Goal: Task Accomplishment & Management: Use online tool/utility

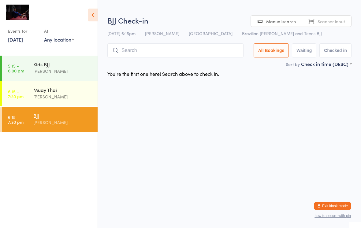
click at [161, 51] on input "search" at bounding box center [175, 50] width 136 height 14
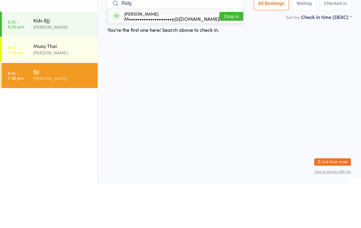
type input "Ridg"
click at [228, 56] on button "Drop in" at bounding box center [232, 60] width 24 height 9
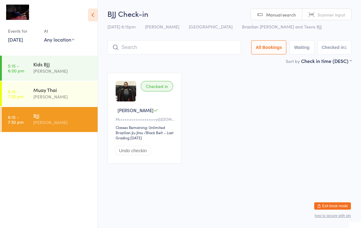
click at [141, 50] on input "search" at bounding box center [174, 47] width 134 height 14
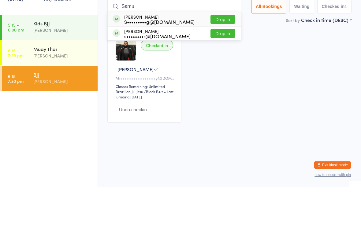
type input "Samu"
click at [219, 53] on div "[PERSON_NAME] S•••••••••g@[DOMAIN_NAME] Drop in" at bounding box center [174, 60] width 133 height 14
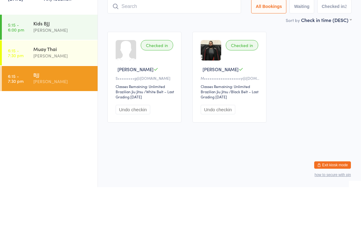
click at [193, 40] on input "search" at bounding box center [174, 47] width 134 height 14
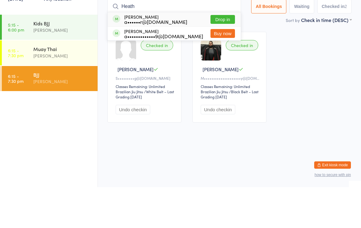
type input "Heath"
click at [224, 56] on button "Drop in" at bounding box center [223, 60] width 24 height 9
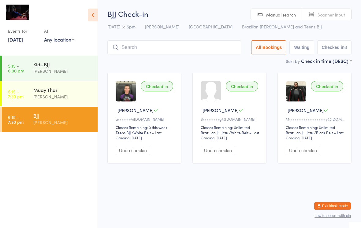
click at [61, 93] on div "Muay Thai" at bounding box center [62, 90] width 59 height 7
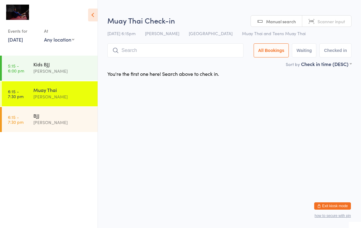
click at [142, 47] on input "search" at bounding box center [175, 50] width 136 height 14
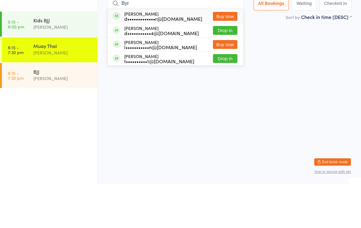
type input "Byr"
click at [150, 103] on div "t••••••••••1@[DOMAIN_NAME]" at bounding box center [159, 105] width 70 height 5
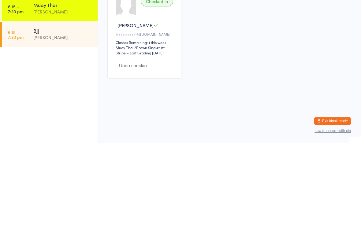
click at [43, 107] on div "[PERSON_NAME]" at bounding box center [65, 119] width 64 height 24
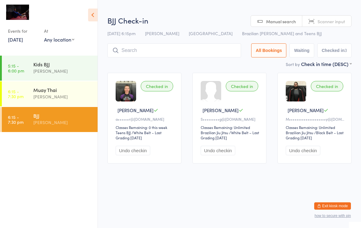
click at [161, 51] on input "search" at bounding box center [174, 50] width 134 height 14
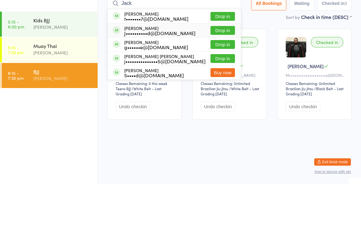
type input "Jack"
click at [216, 70] on button "Drop in" at bounding box center [223, 74] width 24 height 9
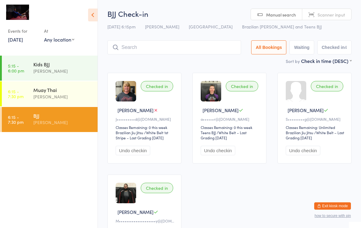
click at [149, 45] on input "search" at bounding box center [174, 47] width 134 height 14
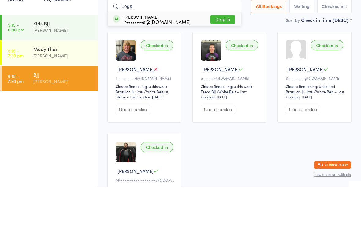
type input "Loga"
click at [224, 56] on button "Drop in" at bounding box center [223, 60] width 24 height 9
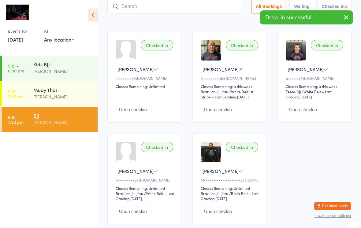
click at [159, 9] on input "search" at bounding box center [174, 6] width 134 height 14
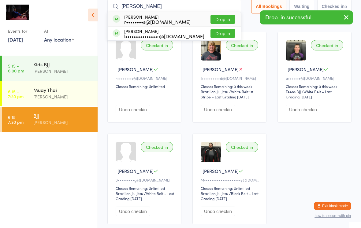
type input "[PERSON_NAME]"
click at [223, 18] on button "Drop in" at bounding box center [223, 19] width 24 height 9
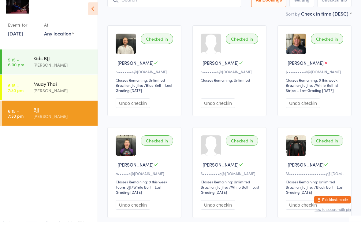
click at [59, 87] on div "Muay Thai" at bounding box center [62, 90] width 59 height 7
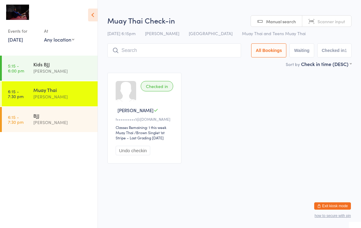
click at [179, 49] on input "search" at bounding box center [174, 50] width 134 height 14
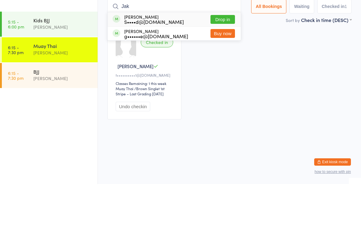
type input "Jak"
click at [220, 59] on button "Drop in" at bounding box center [223, 63] width 24 height 9
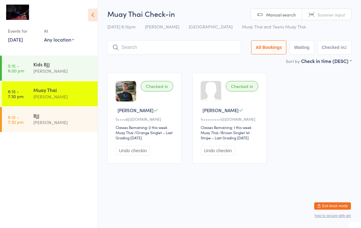
click at [181, 54] on input "search" at bounding box center [174, 47] width 134 height 14
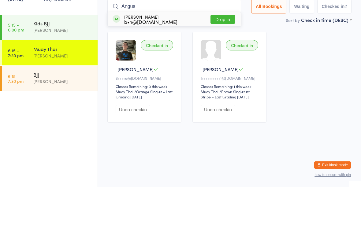
type input "Angus"
click at [222, 56] on button "Drop in" at bounding box center [223, 60] width 24 height 9
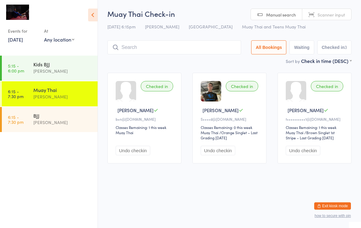
click at [72, 122] on div "[PERSON_NAME]" at bounding box center [62, 122] width 59 height 7
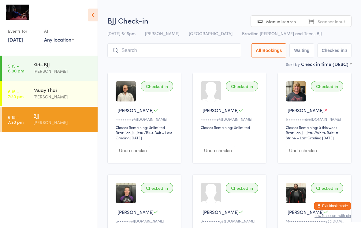
click at [207, 55] on input "search" at bounding box center [174, 50] width 134 height 14
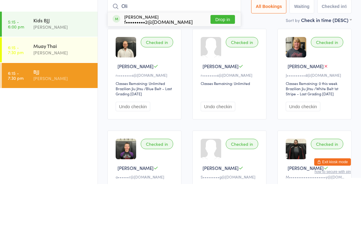
type input "Oli"
click at [223, 59] on button "Drop in" at bounding box center [223, 63] width 24 height 9
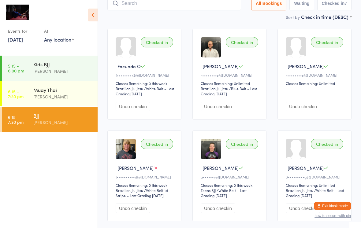
click at [58, 127] on div "[PERSON_NAME]" at bounding box center [65, 119] width 64 height 24
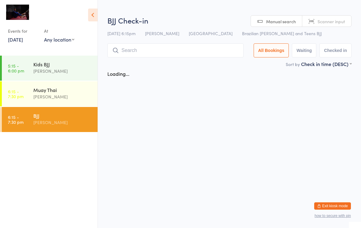
scroll to position [0, 0]
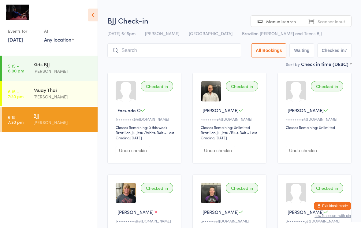
click at [141, 54] on input "search" at bounding box center [174, 50] width 134 height 14
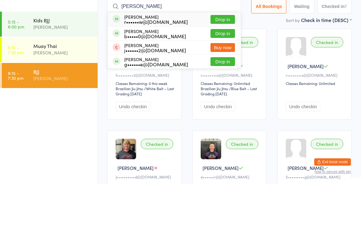
type input "[PERSON_NAME]"
click at [221, 59] on button "Drop in" at bounding box center [223, 63] width 24 height 9
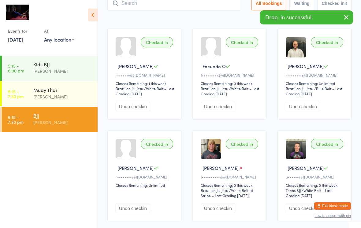
click at [182, 8] on input "search" at bounding box center [174, 3] width 134 height 14
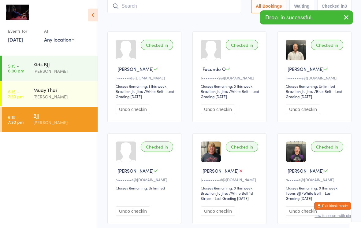
scroll to position [41, 0]
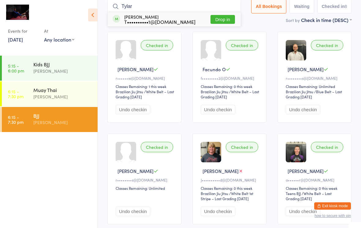
type input "Tylar"
click at [226, 17] on button "Drop in" at bounding box center [223, 19] width 24 height 9
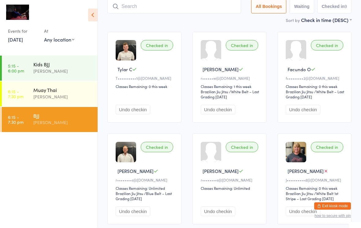
click at [135, 3] on input "search" at bounding box center [174, 6] width 134 height 14
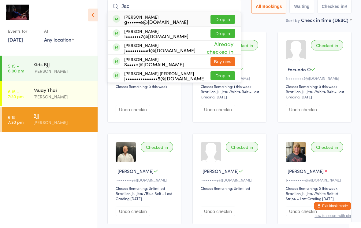
type input "Jac"
click at [221, 35] on button "Drop in" at bounding box center [223, 33] width 24 height 9
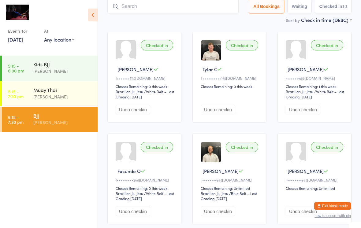
click at [52, 88] on div "Muay Thai" at bounding box center [62, 90] width 59 height 7
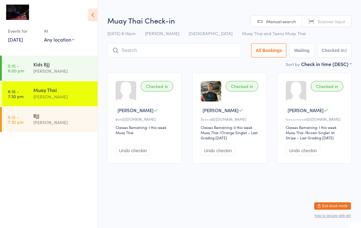
click at [123, 48] on input "search" at bounding box center [174, 50] width 134 height 14
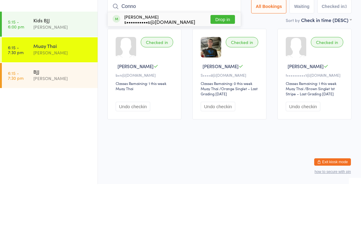
type input "Conno"
click at [215, 59] on button "Drop in" at bounding box center [223, 63] width 24 height 9
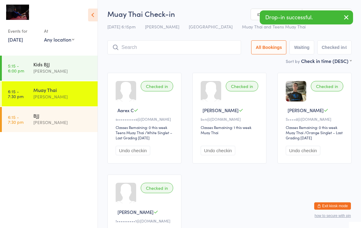
click at [175, 53] on input "search" at bounding box center [174, 47] width 134 height 14
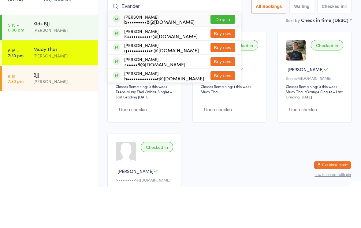
type input "Evander"
click at [223, 56] on button "Drop in" at bounding box center [223, 60] width 24 height 9
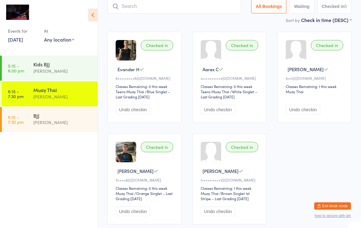
click at [136, 10] on input "search" at bounding box center [174, 6] width 134 height 14
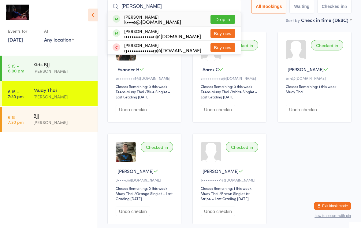
type input "[PERSON_NAME]"
click at [221, 20] on button "Drop in" at bounding box center [223, 19] width 24 height 9
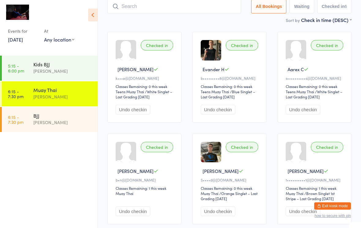
click at [58, 93] on div "Muay Thai" at bounding box center [62, 90] width 59 height 7
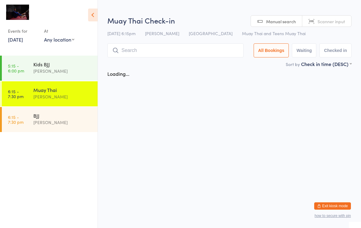
scroll to position [0, 0]
click at [193, 58] on input "search" at bounding box center [175, 50] width 136 height 14
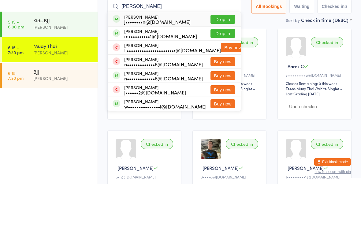
type input "[PERSON_NAME]"
click at [224, 59] on button "Drop in" at bounding box center [223, 63] width 24 height 9
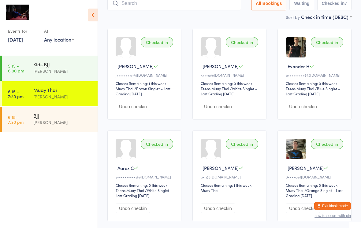
click at [46, 124] on div "[PERSON_NAME]" at bounding box center [62, 122] width 59 height 7
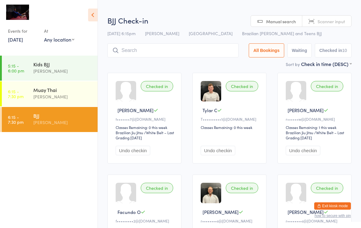
click at [180, 57] on input "search" at bounding box center [172, 50] width 131 height 14
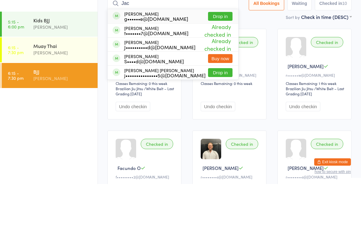
type input "Jac"
click at [227, 56] on button "Drop in" at bounding box center [220, 60] width 24 height 9
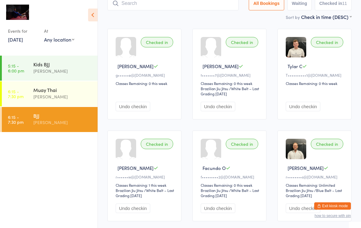
click at [46, 118] on div "BJJ" at bounding box center [62, 115] width 59 height 7
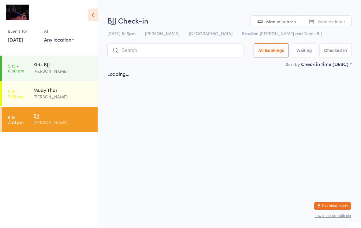
scroll to position [0, 0]
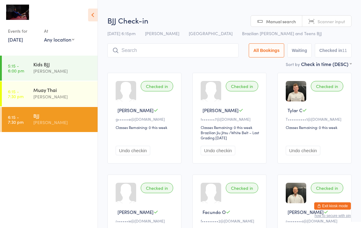
click at [138, 50] on input "search" at bounding box center [172, 50] width 131 height 14
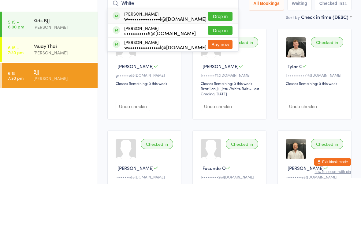
type input "White"
click at [219, 56] on button "Drop in" at bounding box center [220, 60] width 24 height 9
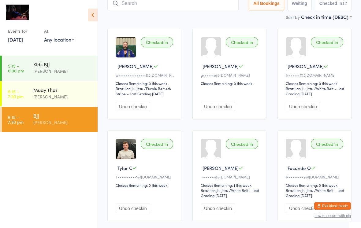
click at [62, 65] on div "Kids BJJ" at bounding box center [62, 64] width 59 height 7
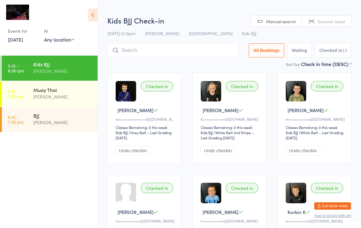
click at [130, 49] on input "search" at bounding box center [172, 50] width 131 height 14
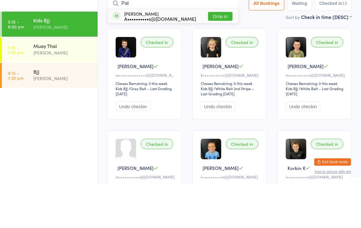
type input "Pat"
click at [220, 56] on button "Drop in" at bounding box center [220, 60] width 24 height 9
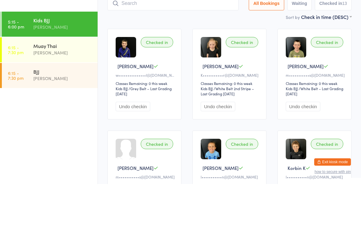
scroll to position [44, 0]
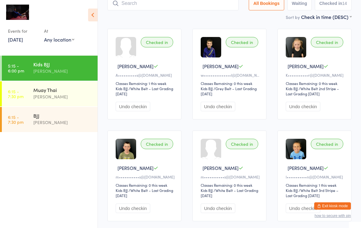
click at [49, 113] on div "BJJ" at bounding box center [62, 115] width 59 height 7
